Goal: Task Accomplishment & Management: Use online tool/utility

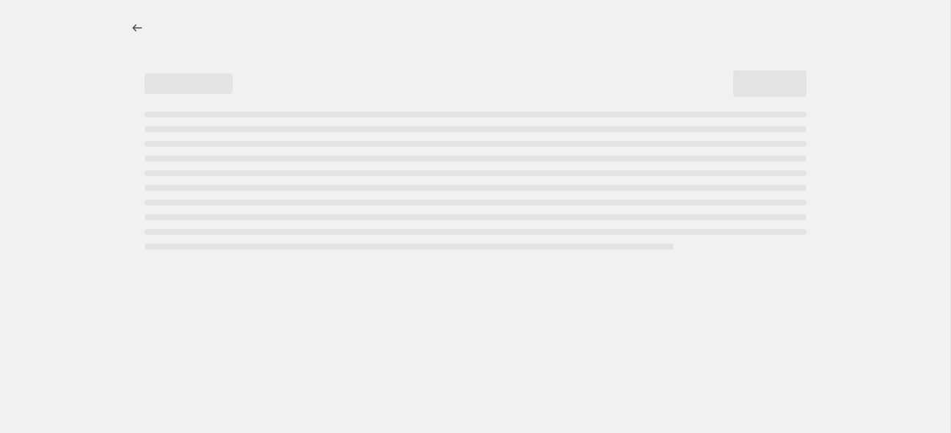
select select "percentage"
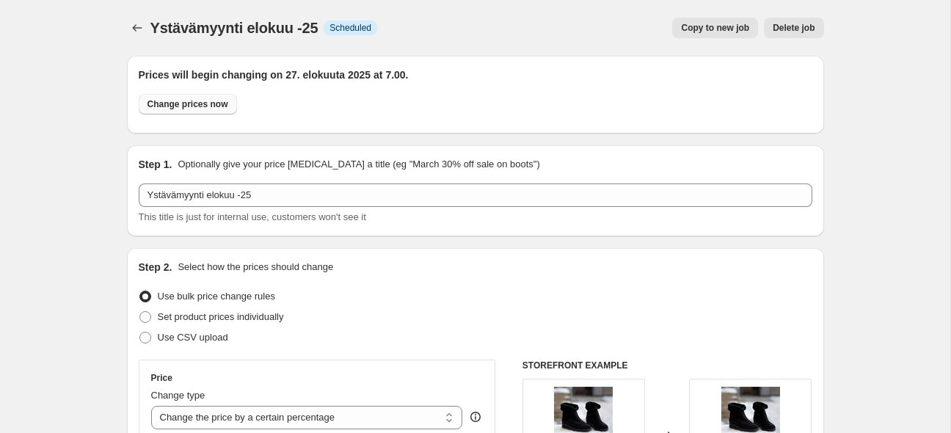
click at [194, 106] on span "Change prices now" at bounding box center [188, 104] width 81 height 12
radio input "true"
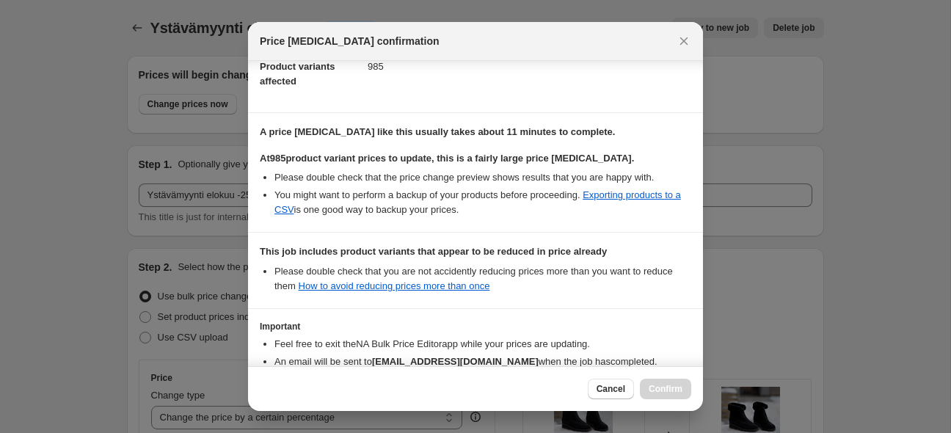
scroll to position [267, 0]
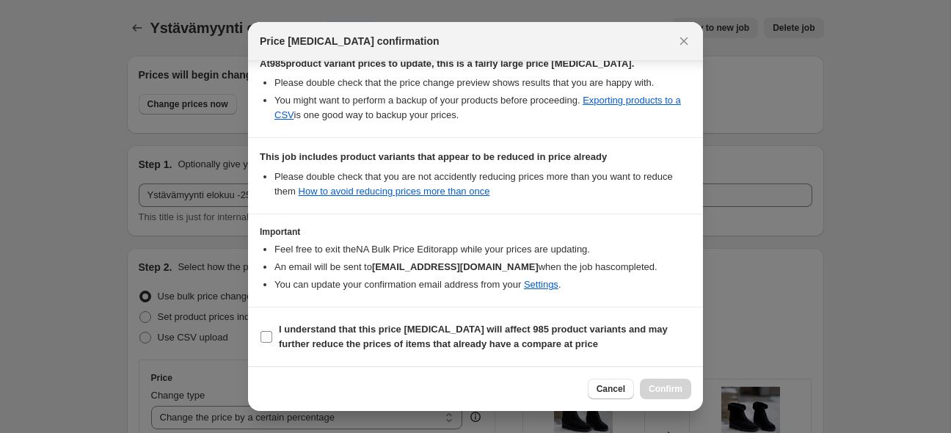
click at [266, 340] on input "I understand that this price change job will affect 985 product variants and ma…" at bounding box center [267, 337] width 12 height 12
checkbox input "true"
click at [668, 390] on span "Confirm" at bounding box center [666, 389] width 34 height 12
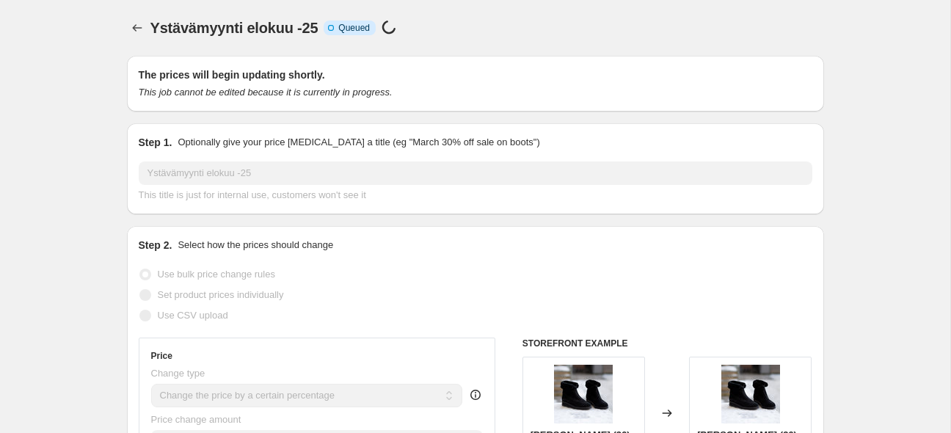
scroll to position [267, 0]
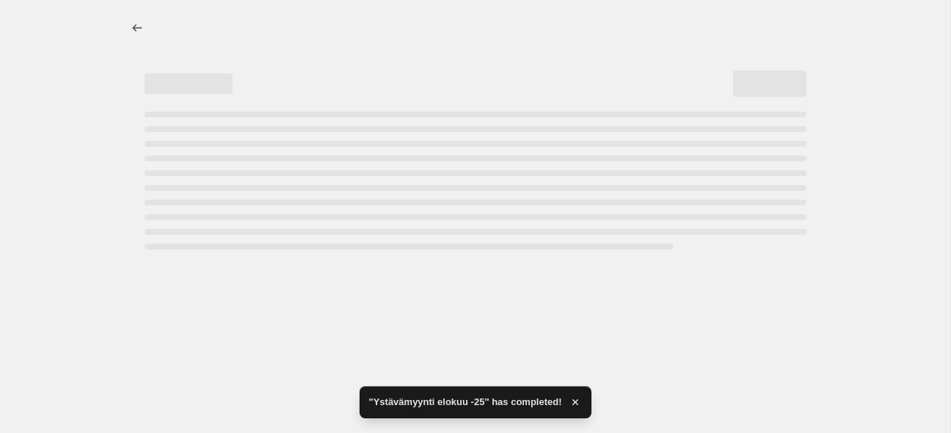
select select "percentage"
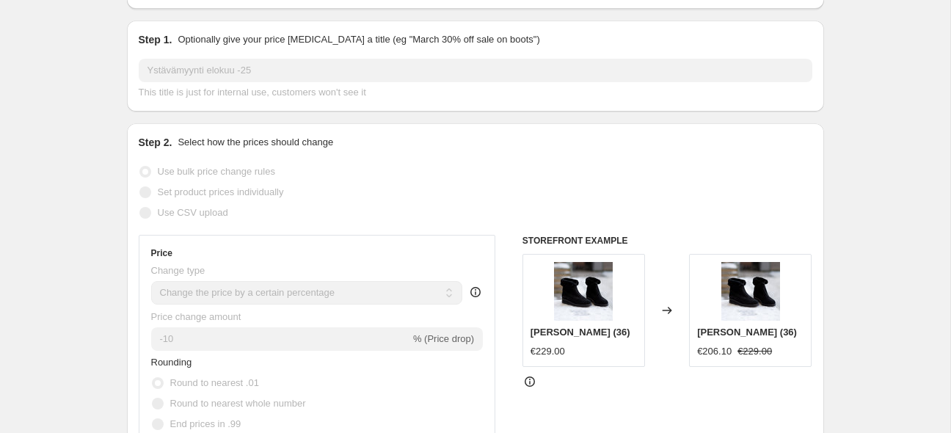
scroll to position [0, 0]
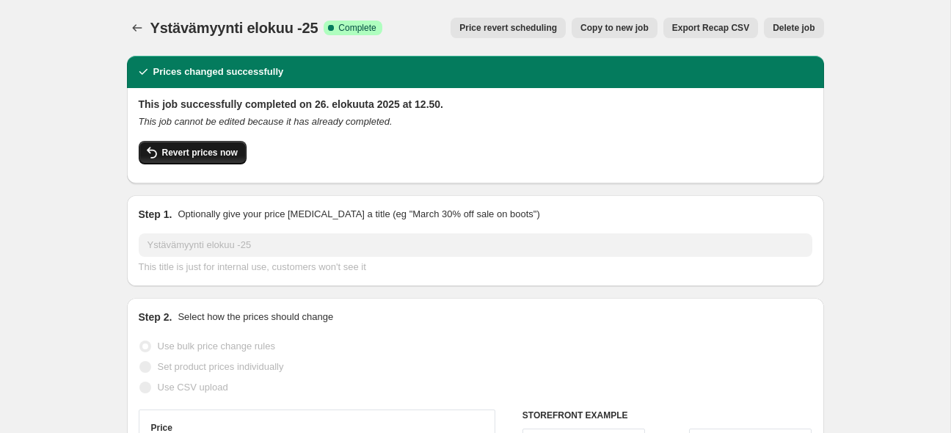
click at [215, 153] on span "Revert prices now" at bounding box center [200, 153] width 76 height 12
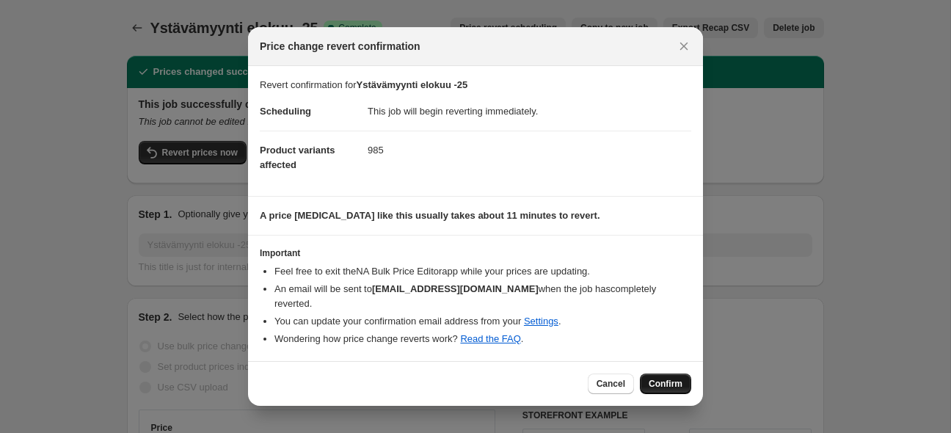
click at [670, 378] on span "Confirm" at bounding box center [666, 384] width 34 height 12
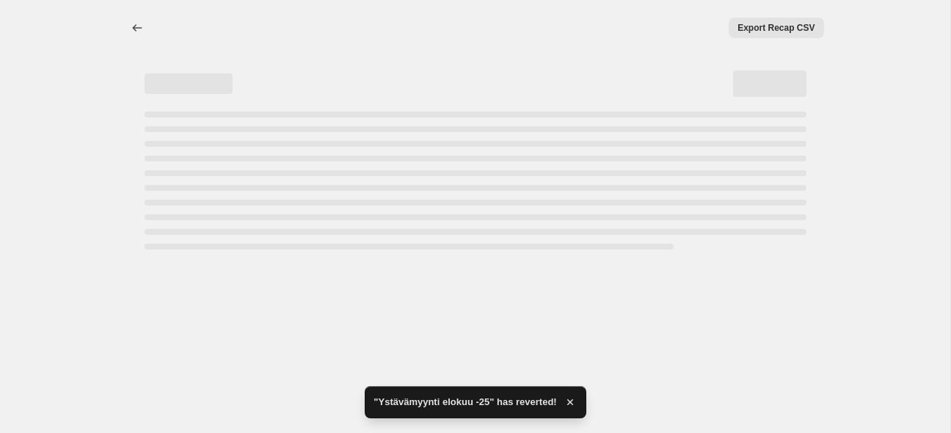
select select "percentage"
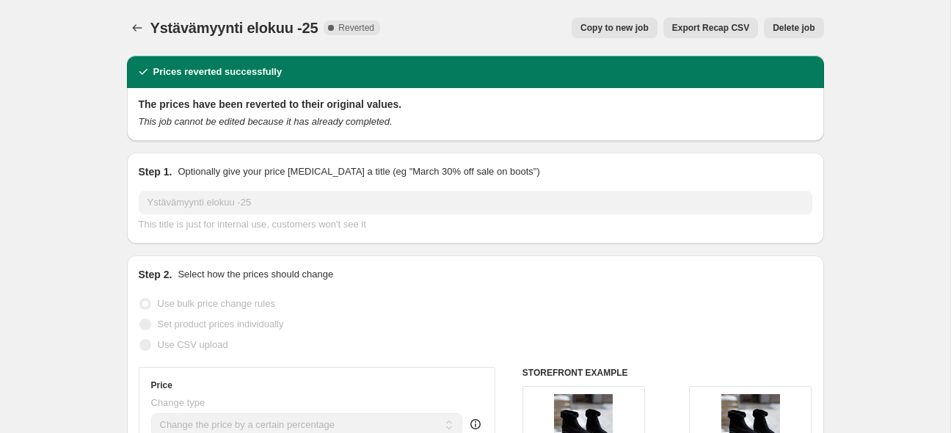
click at [618, 29] on span "Copy to new job" at bounding box center [615, 28] width 68 height 12
select select "percentage"
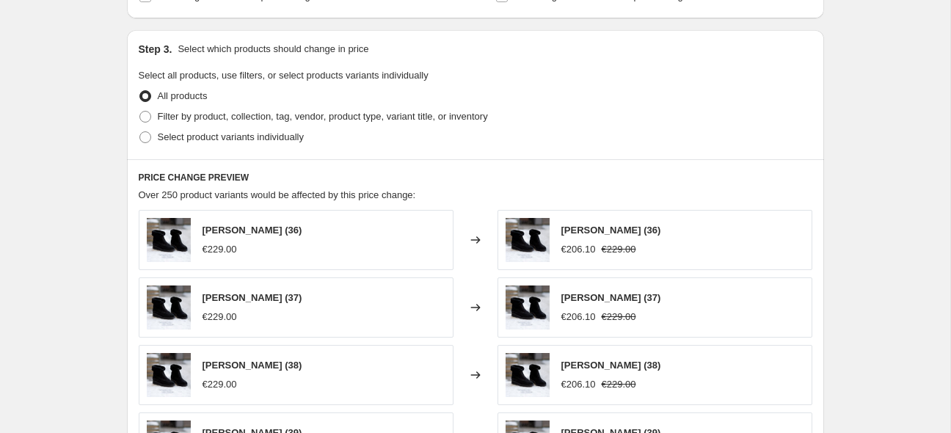
scroll to position [658, 0]
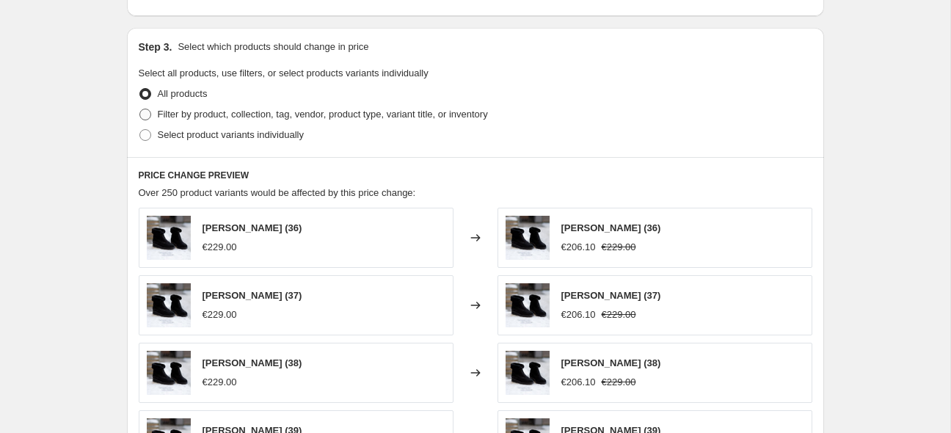
click at [145, 117] on span at bounding box center [145, 115] width 12 height 12
click at [140, 109] on input "Filter by product, collection, tag, vendor, product type, variant title, or inv…" at bounding box center [139, 109] width 1 height 1
radio input "true"
select select "collection"
select select "not_equal"
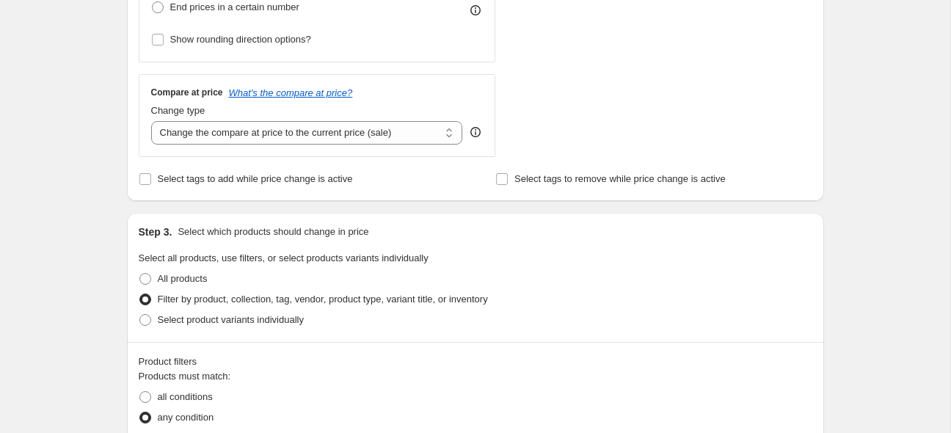
scroll to position [0, 0]
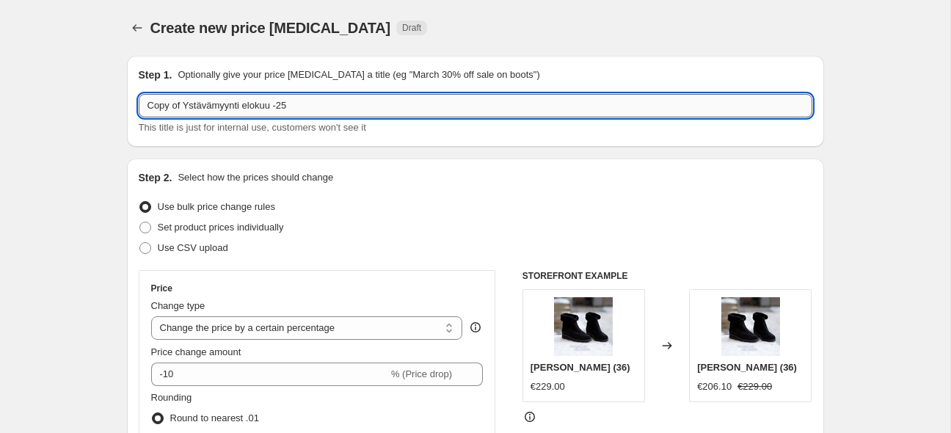
drag, startPoint x: 182, startPoint y: 109, endPoint x: 128, endPoint y: 104, distance: 54.5
click at [139, 104] on input "Copy of Ystävämyynti elokuu -25" at bounding box center [476, 105] width 674 height 23
click at [294, 104] on input "Ystävämyynti elokuu -25" at bounding box center [476, 105] width 674 height 23
click at [264, 109] on input "Ystävämyynti elokuu -25, ei aletuotteet" at bounding box center [476, 105] width 674 height 23
click at [327, 108] on input "Ystävämyynti elokuu -25, ei jo aletuotteet" at bounding box center [476, 105] width 674 height 23
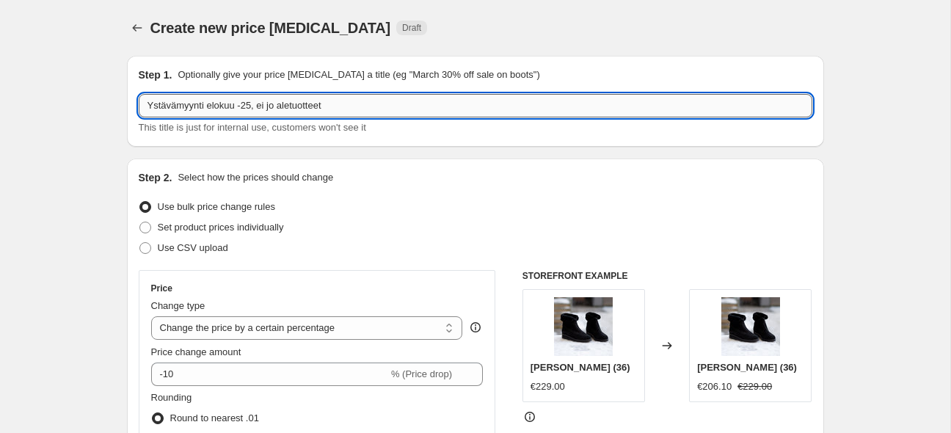
click at [276, 106] on input "Ystävämyynti elokuu -25, ei jo aletuotteet" at bounding box center [476, 105] width 674 height 23
click at [741, 112] on input "Ystävämyynti elokuu -25, ei aletuotteet" at bounding box center [476, 105] width 674 height 23
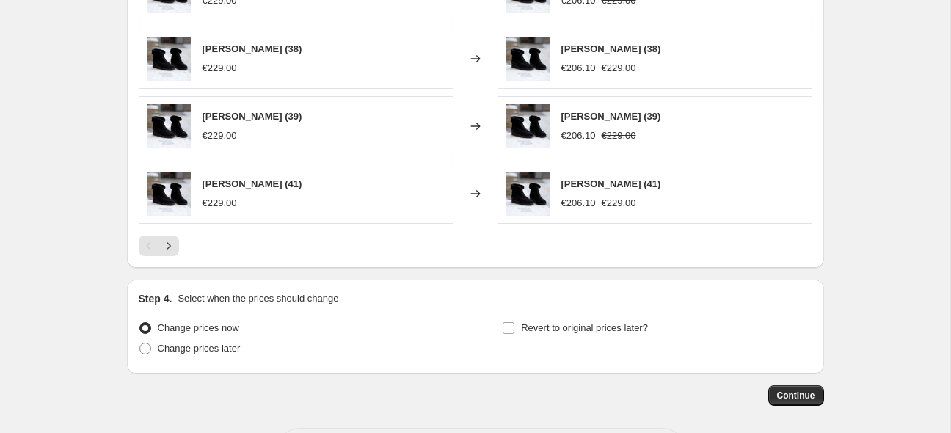
scroll to position [1198, 0]
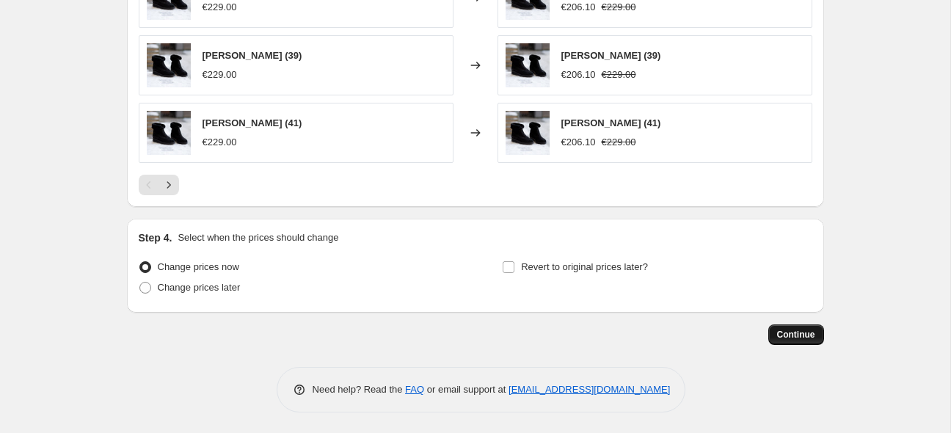
type input "Ystävämyynti elokuu -25, ei aletuotteet"
click at [797, 333] on span "Continue" at bounding box center [796, 335] width 38 height 12
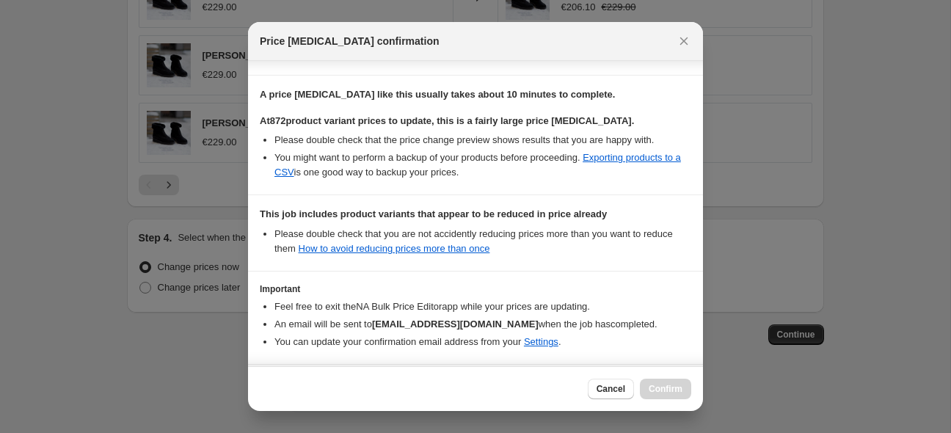
scroll to position [267, 0]
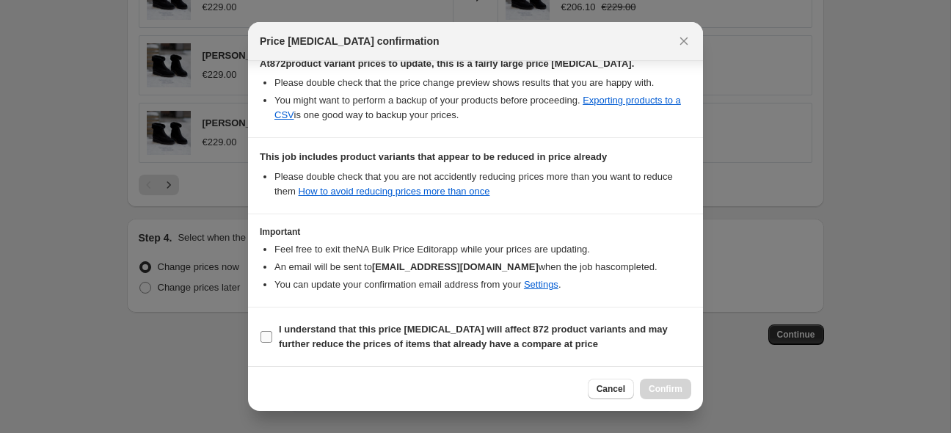
click at [272, 337] on input "I understand that this price change job will affect 872 product variants and ma…" at bounding box center [267, 337] width 12 height 12
checkbox input "true"
click at [678, 388] on span "Confirm" at bounding box center [666, 389] width 34 height 12
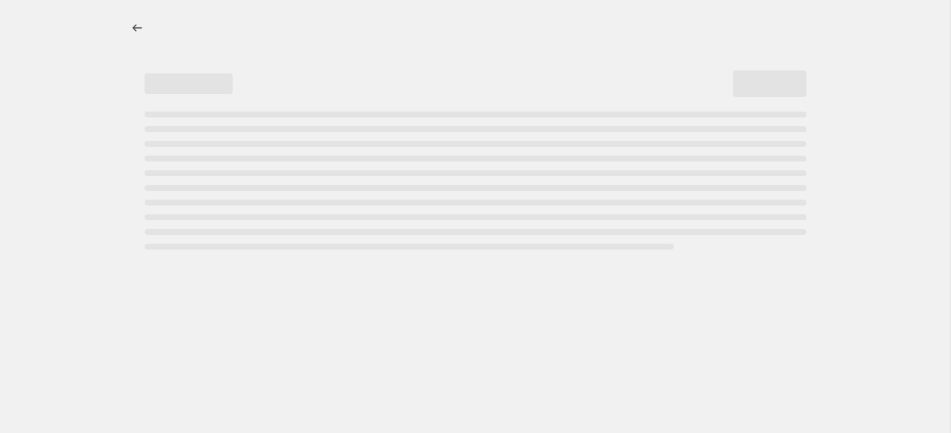
select select "percentage"
select select "collection"
select select "not_equal"
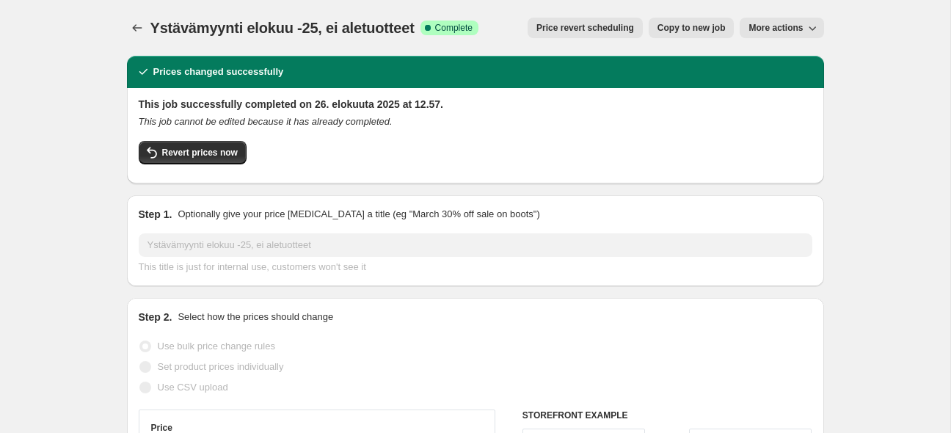
click at [798, 29] on span "More actions" at bounding box center [776, 28] width 54 height 12
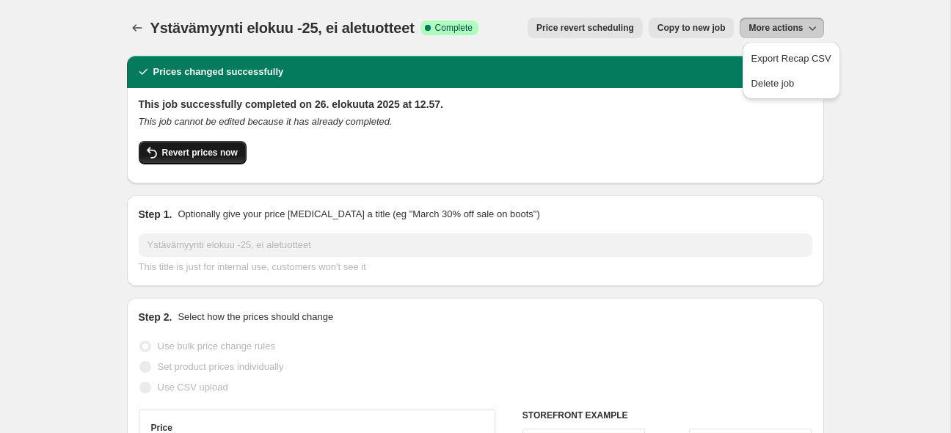
click at [179, 152] on span "Revert prices now" at bounding box center [200, 153] width 76 height 12
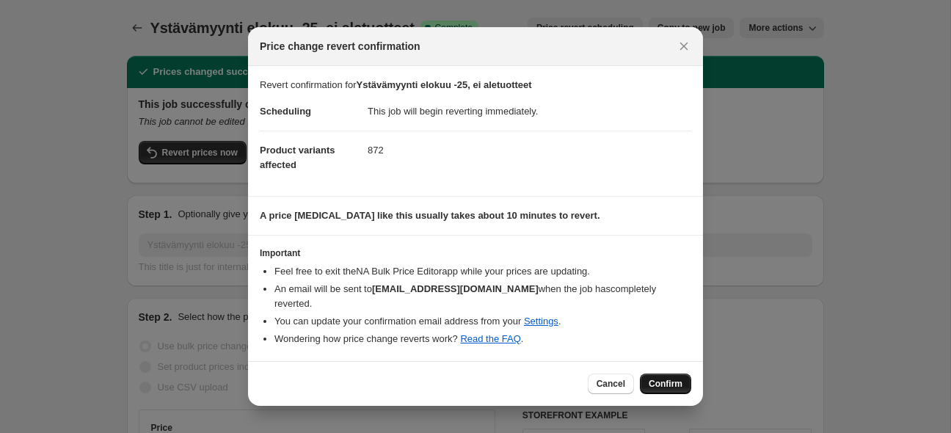
click at [670, 378] on span "Confirm" at bounding box center [666, 384] width 34 height 12
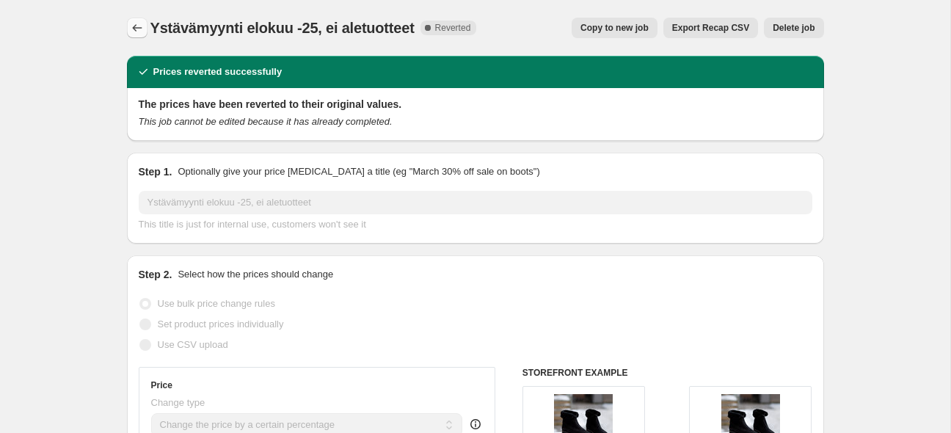
click at [137, 29] on icon "Price change jobs" at bounding box center [137, 28] width 15 height 15
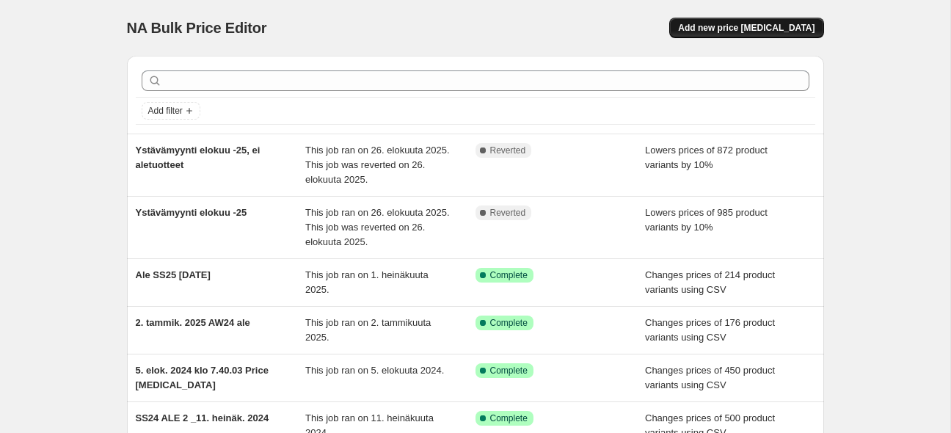
click at [744, 28] on span "Add new price [MEDICAL_DATA]" at bounding box center [746, 28] width 137 height 12
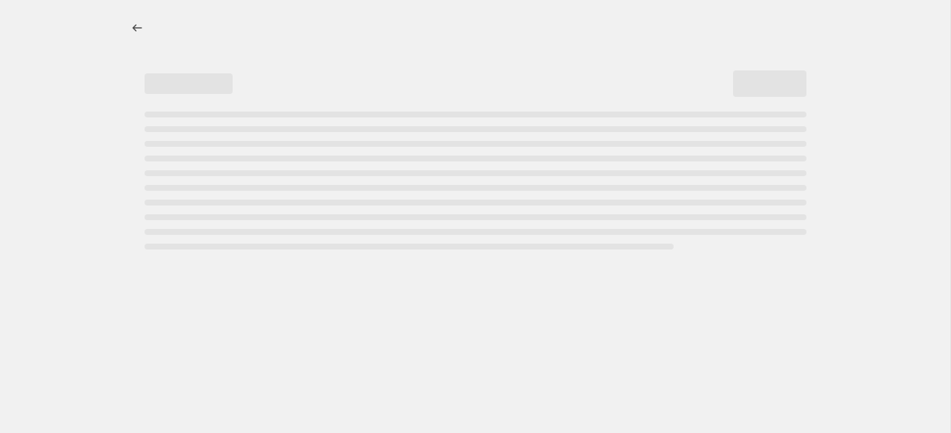
select select "percentage"
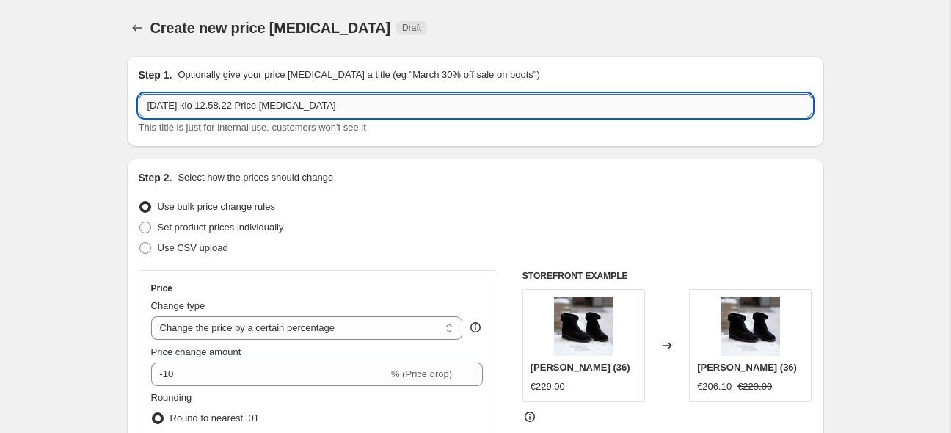
click at [321, 109] on input "[DATE] klo 12.58.22 Price [MEDICAL_DATA]" at bounding box center [476, 105] width 674 height 23
type input "2"
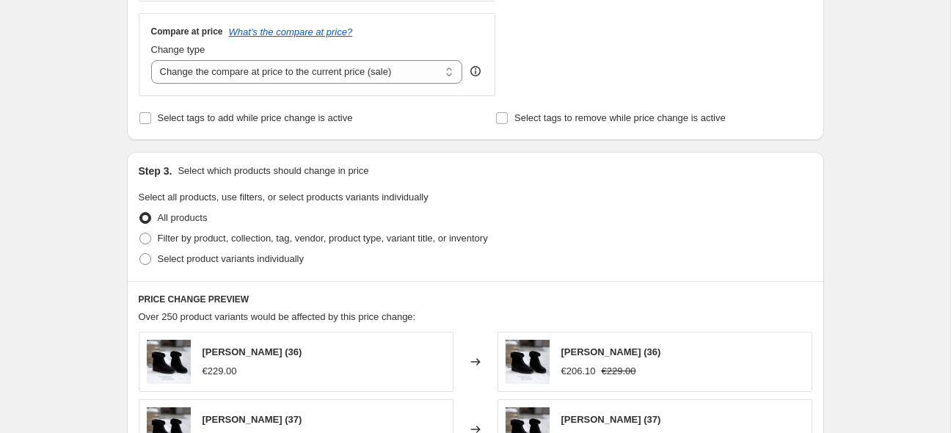
scroll to position [545, 0]
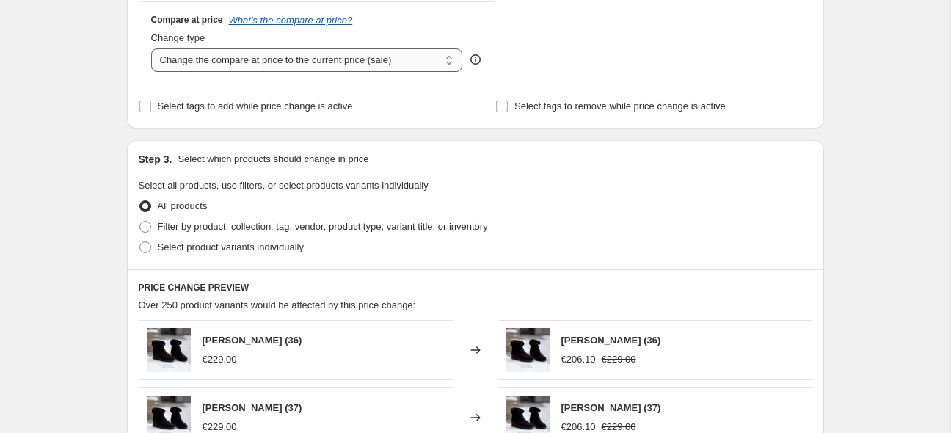
type input "Ystävämyynti elokuu -25, normaalihintaiset -10%"
select select "no_change"
click option "Don't change the compare at price" at bounding box center [0, 0] width 0 height 0
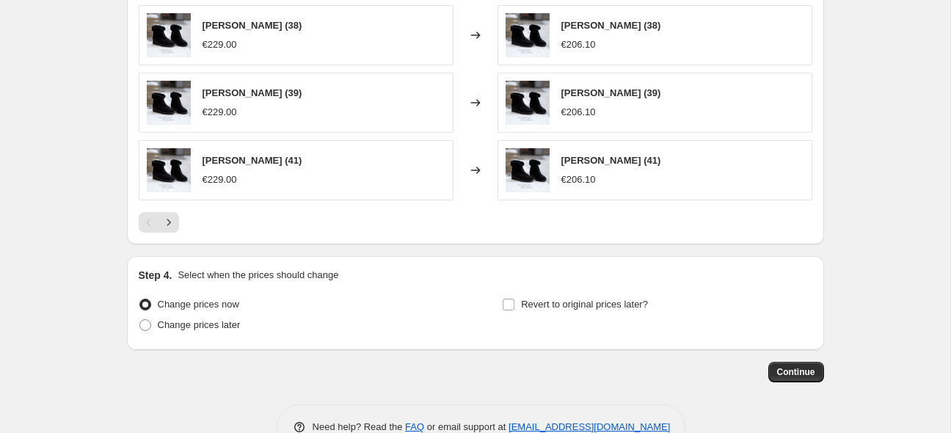
scroll to position [1033, 0]
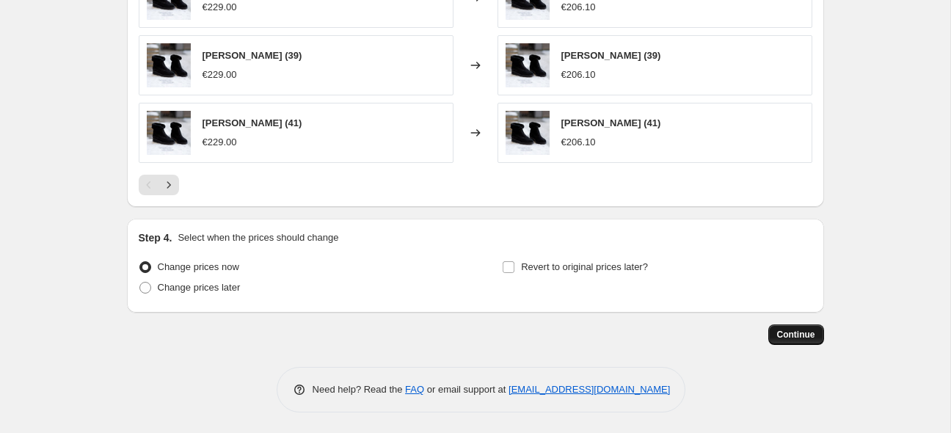
click at [799, 333] on span "Continue" at bounding box center [796, 335] width 38 height 12
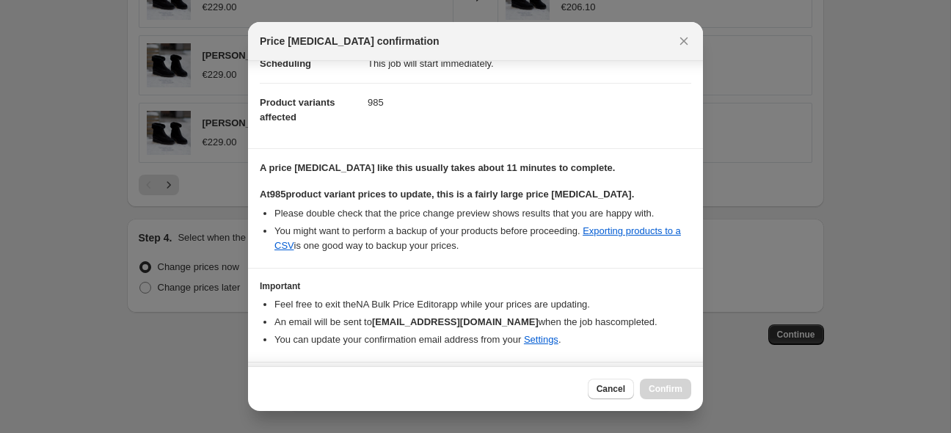
scroll to position [176, 0]
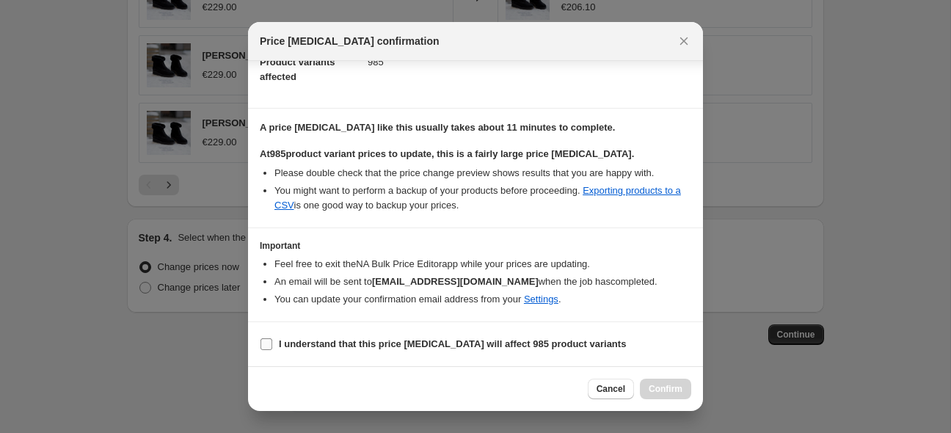
click at [266, 346] on input "I understand that this price [MEDICAL_DATA] will affect 985 product variants" at bounding box center [267, 344] width 12 height 12
checkbox input "true"
click at [674, 387] on span "Confirm" at bounding box center [666, 389] width 34 height 12
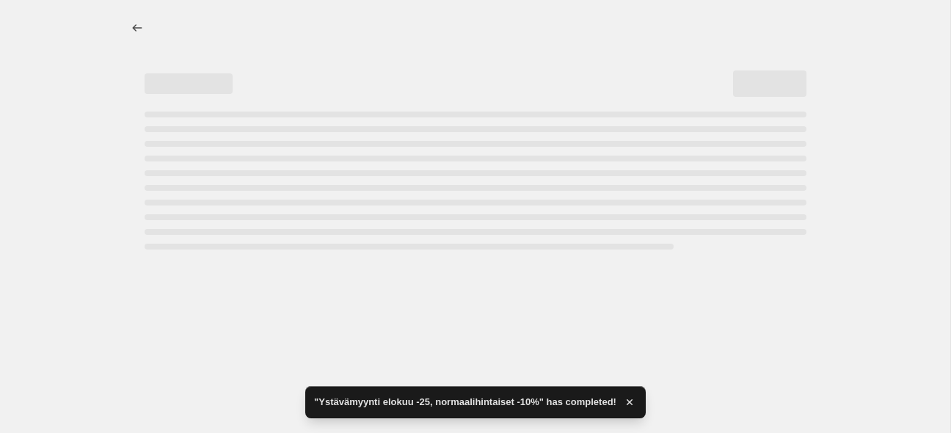
select select "percentage"
select select "no_change"
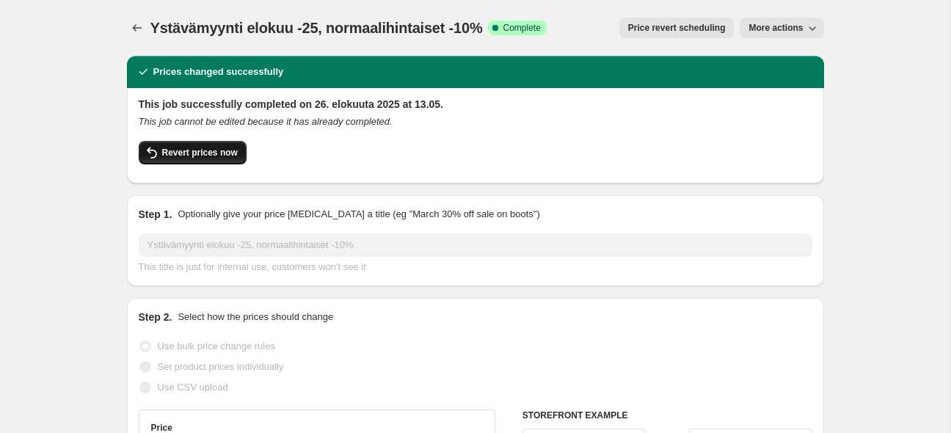
click at [206, 154] on span "Revert prices now" at bounding box center [200, 153] width 76 height 12
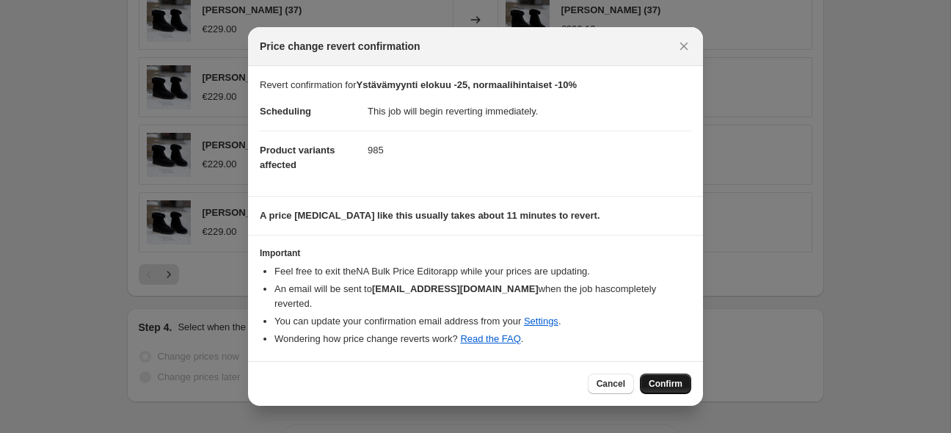
click at [667, 378] on span "Confirm" at bounding box center [666, 384] width 34 height 12
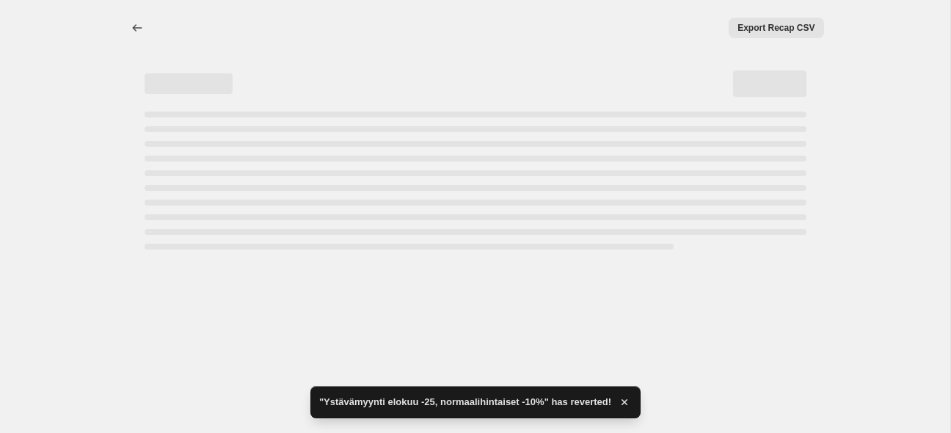
select select "percentage"
select select "no_change"
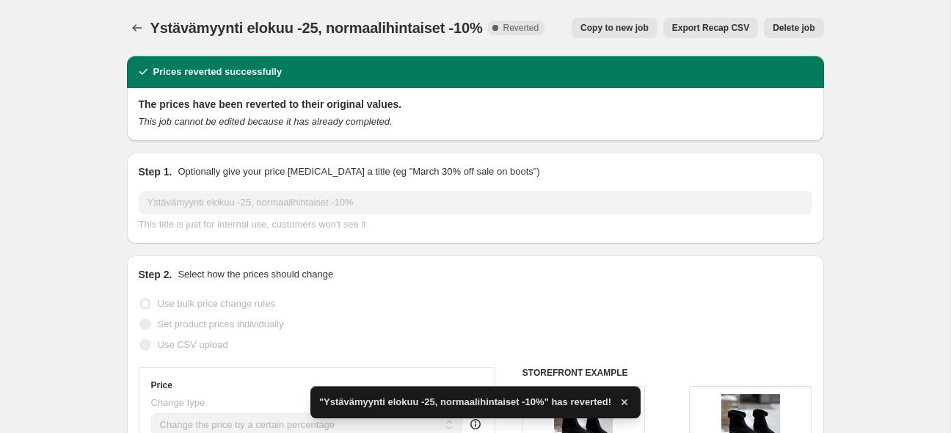
click at [633, 25] on span "Copy to new job" at bounding box center [615, 28] width 68 height 12
select select "percentage"
select select "no_change"
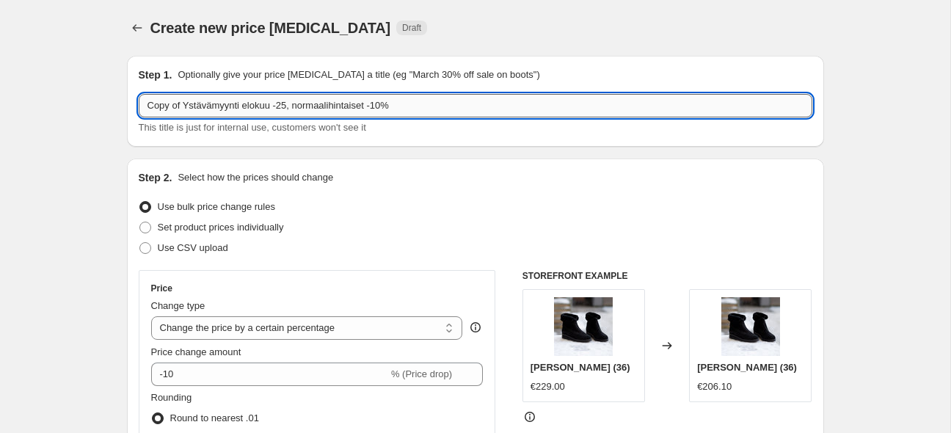
click at [421, 103] on input "Copy of Ystävämyynti elokuu -25, normaalihintaiset -10%" at bounding box center [476, 105] width 674 height 23
type input "Copy of Ystävämyynti elokuu -25"
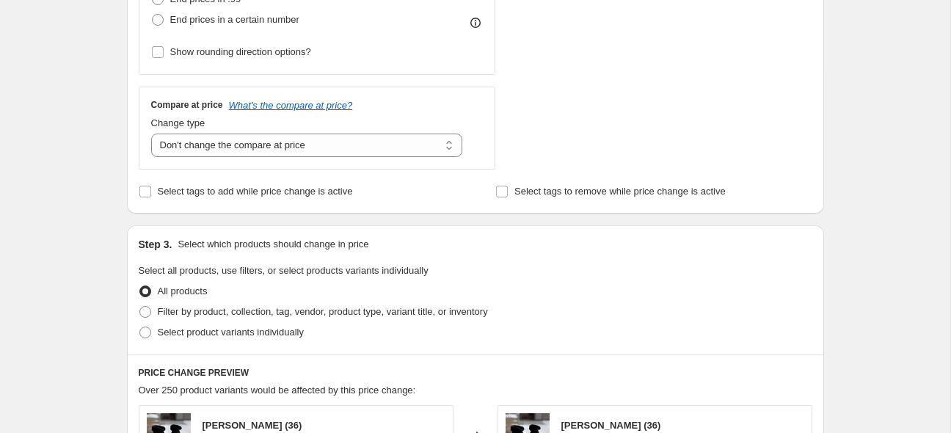
scroll to position [464, 0]
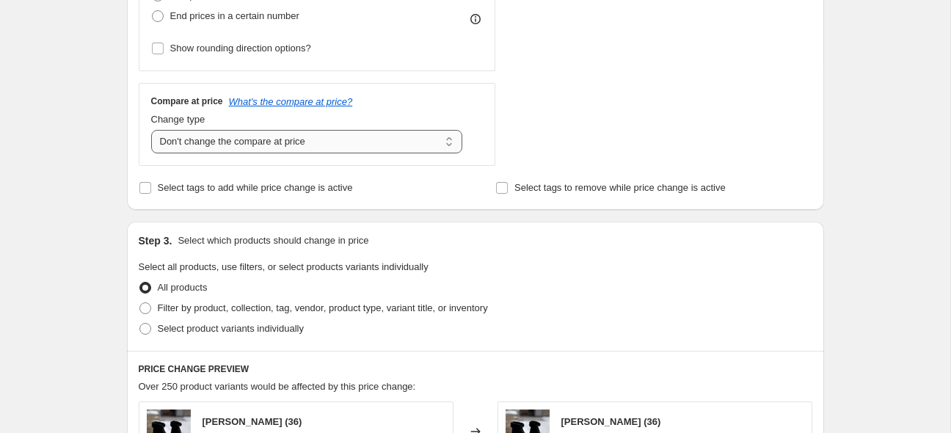
click at [151, 130] on select "Change the compare at price to the current price (sale) Change the compare at p…" at bounding box center [307, 141] width 312 height 23
drag, startPoint x: 943, startPoint y: 145, endPoint x: 950, endPoint y: 168, distance: 24.4
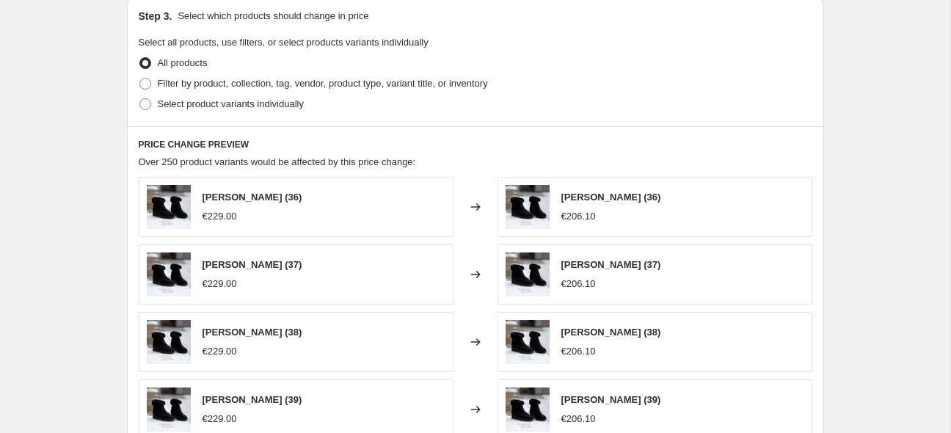
scroll to position [690, 0]
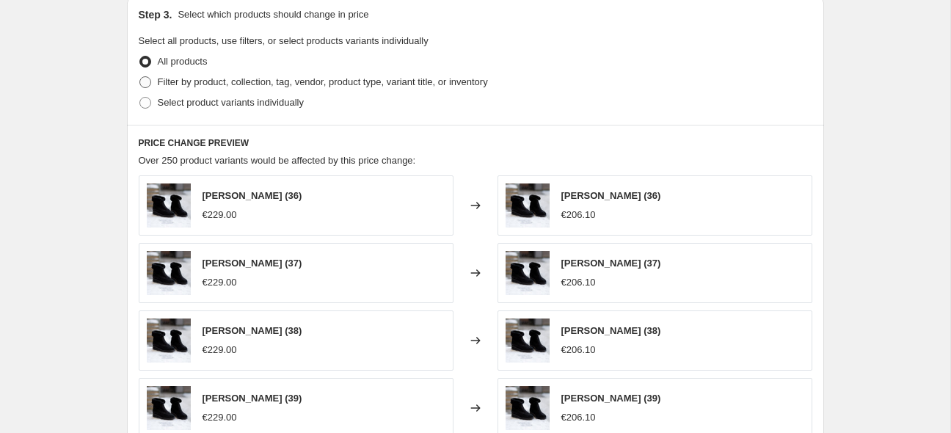
click at [143, 83] on span at bounding box center [145, 82] width 12 height 12
click at [140, 77] on input "Filter by product, collection, tag, vendor, product type, variant title, or inv…" at bounding box center [139, 76] width 1 height 1
radio input "true"
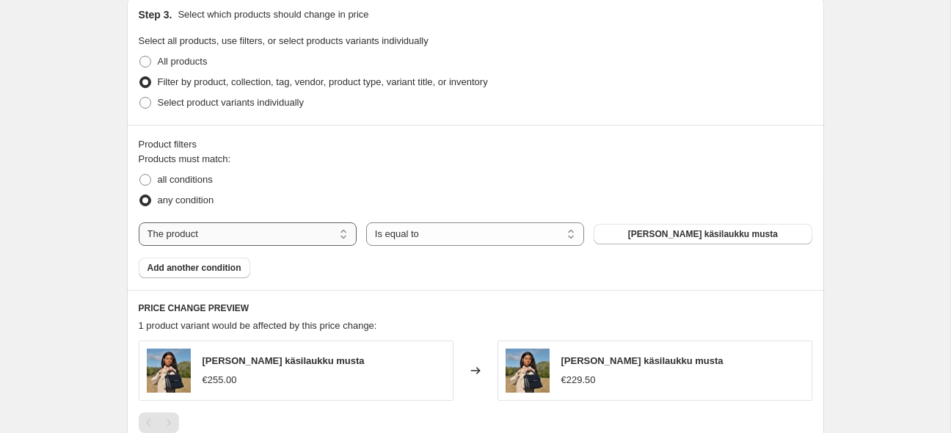
select select "collection"
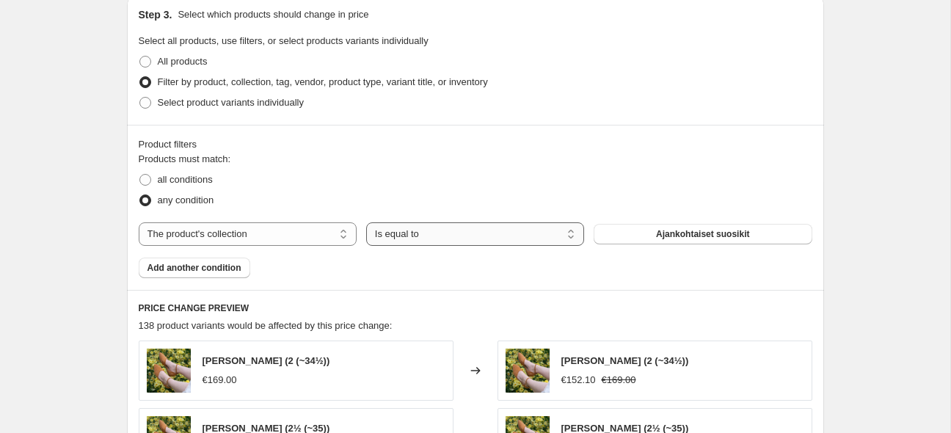
click at [366, 222] on select "Is equal to Is not equal to" at bounding box center [475, 233] width 218 height 23
select select "not_equal"
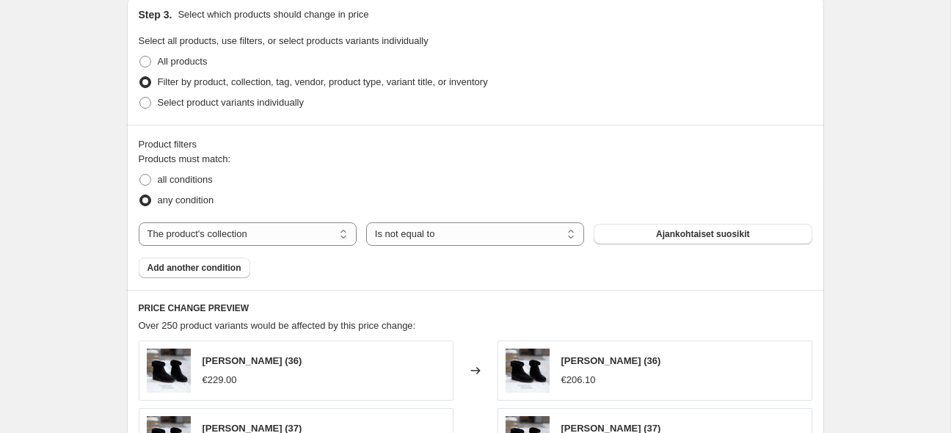
click at [630, 234] on button "Ajankohtaiset suosikit" at bounding box center [703, 234] width 218 height 21
click at [699, 236] on span "Ale" at bounding box center [703, 234] width 14 height 12
click at [139, 222] on select "The product The product's collection The product's tag The product's vendor The…" at bounding box center [248, 233] width 218 height 23
select select "tag"
click at [733, 233] on button "-20%" at bounding box center [703, 234] width 218 height 21
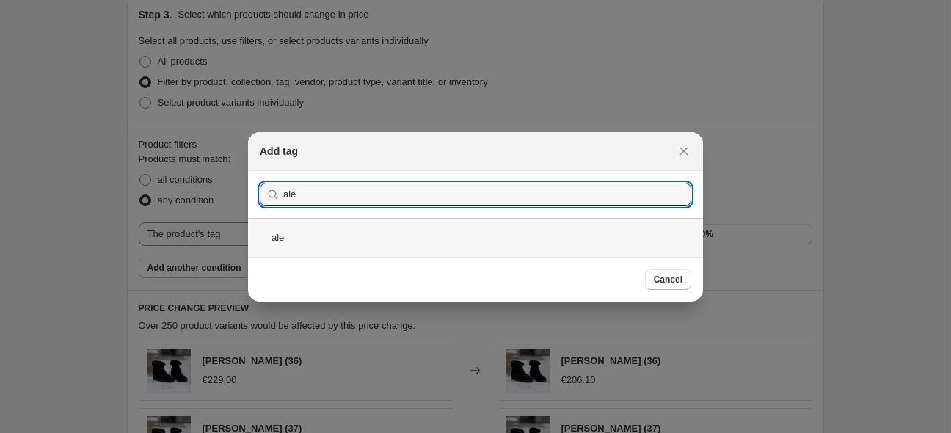
type input "ale"
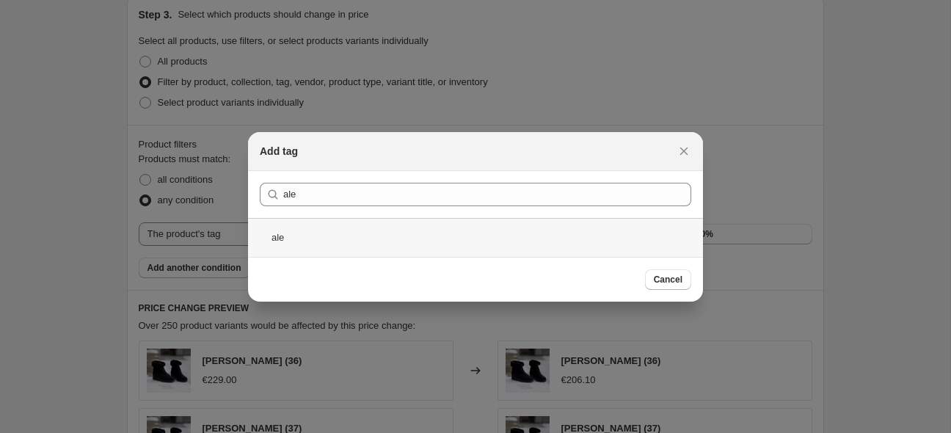
click at [266, 237] on div "ale" at bounding box center [475, 237] width 455 height 39
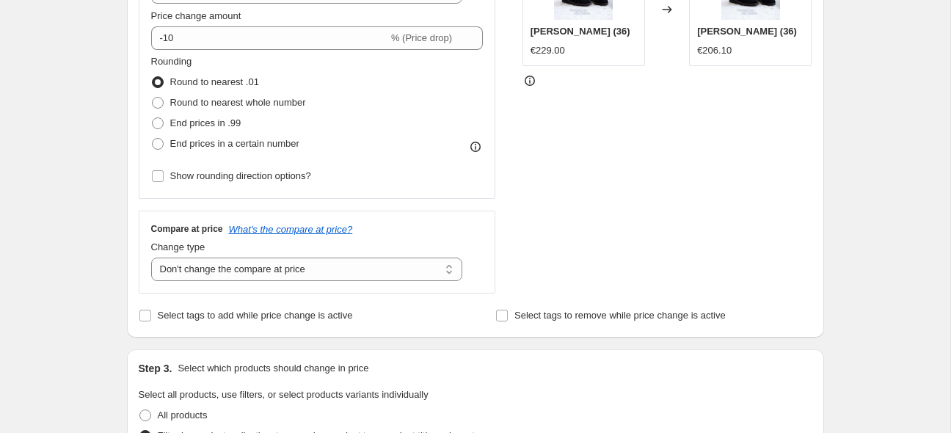
scroll to position [330, 0]
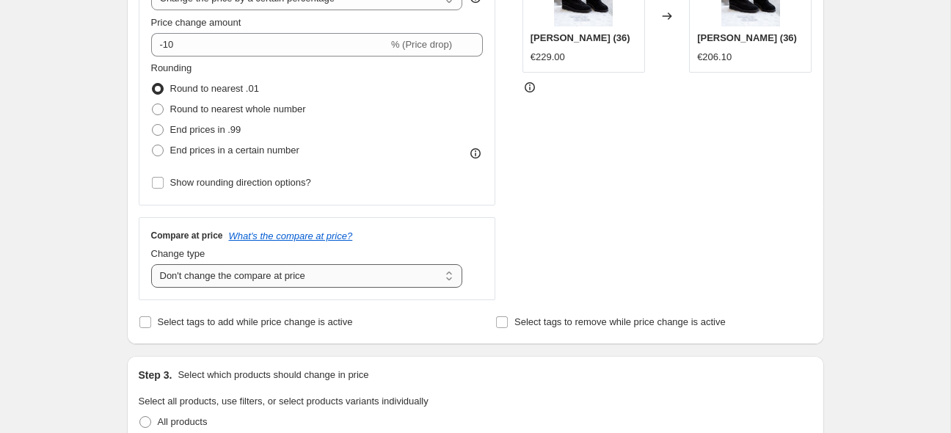
click at [151, 264] on select "Change the compare at price to the current price (sale) Change the compare at p…" at bounding box center [307, 275] width 312 height 23
select select "ep"
click option "Change the compare at price to the current price (sale)" at bounding box center [0, 0] width 0 height 0
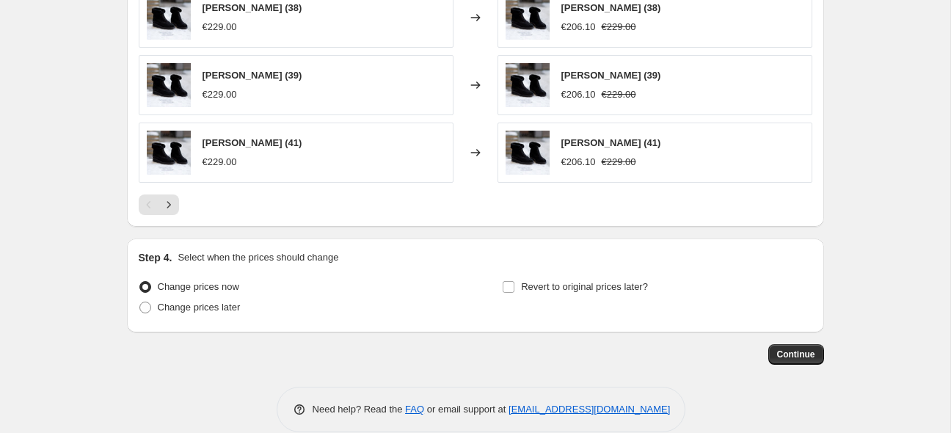
scroll to position [1198, 0]
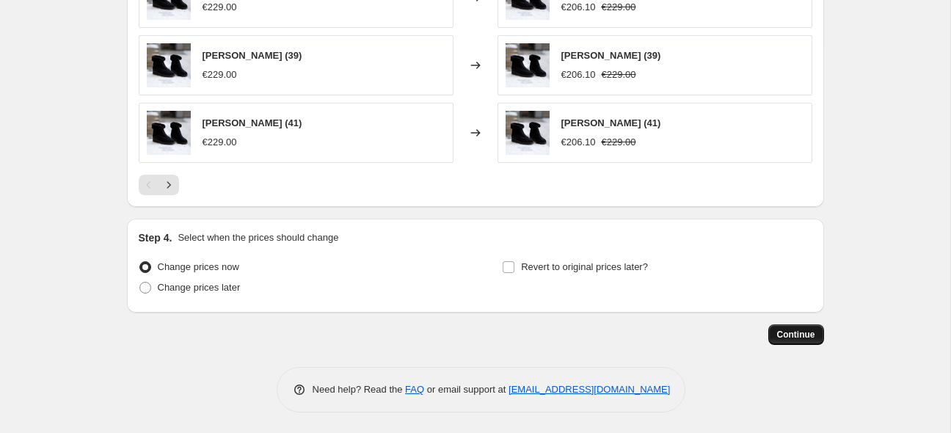
click at [795, 335] on span "Continue" at bounding box center [796, 335] width 38 height 12
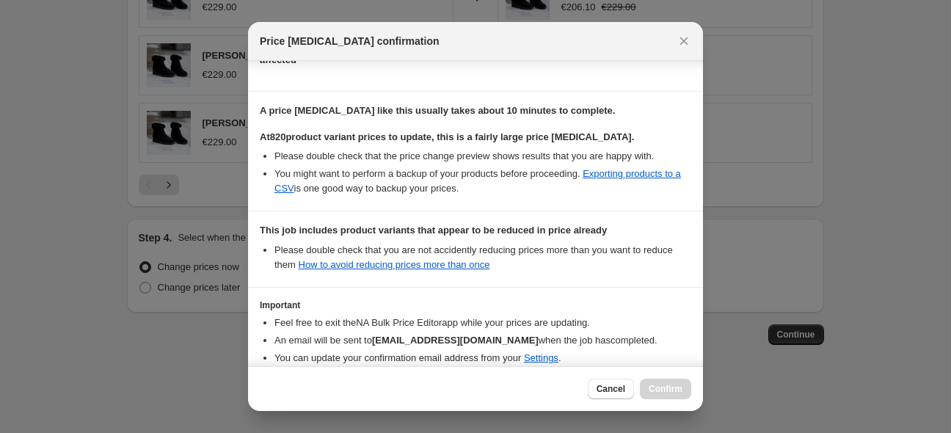
scroll to position [267, 0]
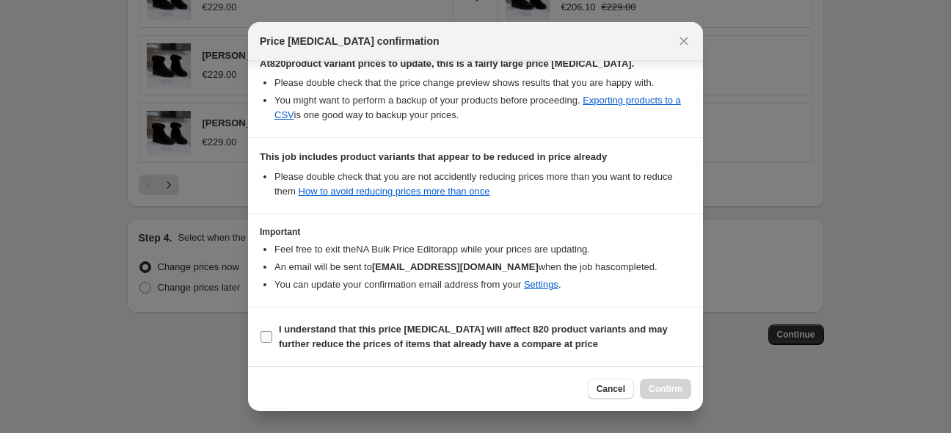
click at [271, 338] on input "I understand that this price [MEDICAL_DATA] will affect 820 product variants an…" at bounding box center [267, 337] width 12 height 12
checkbox input "true"
click at [660, 388] on span "Confirm" at bounding box center [666, 389] width 34 height 12
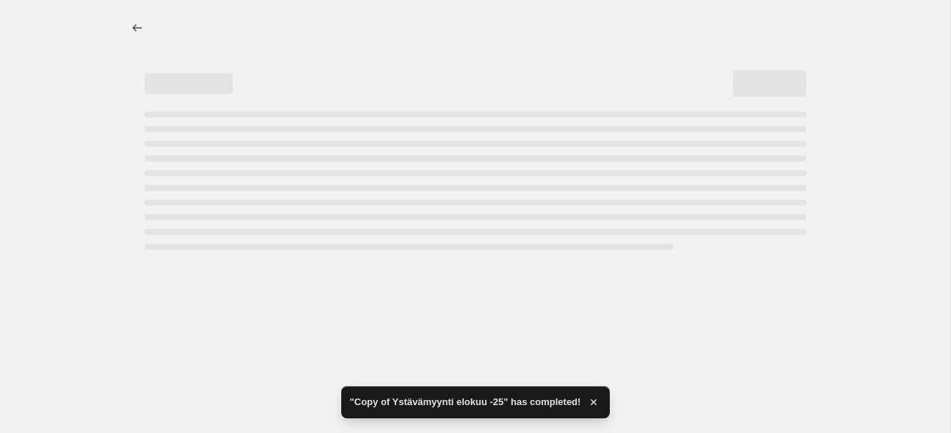
select select "percentage"
select select "tag"
select select "not_equal"
